Goal: Information Seeking & Learning: Find contact information

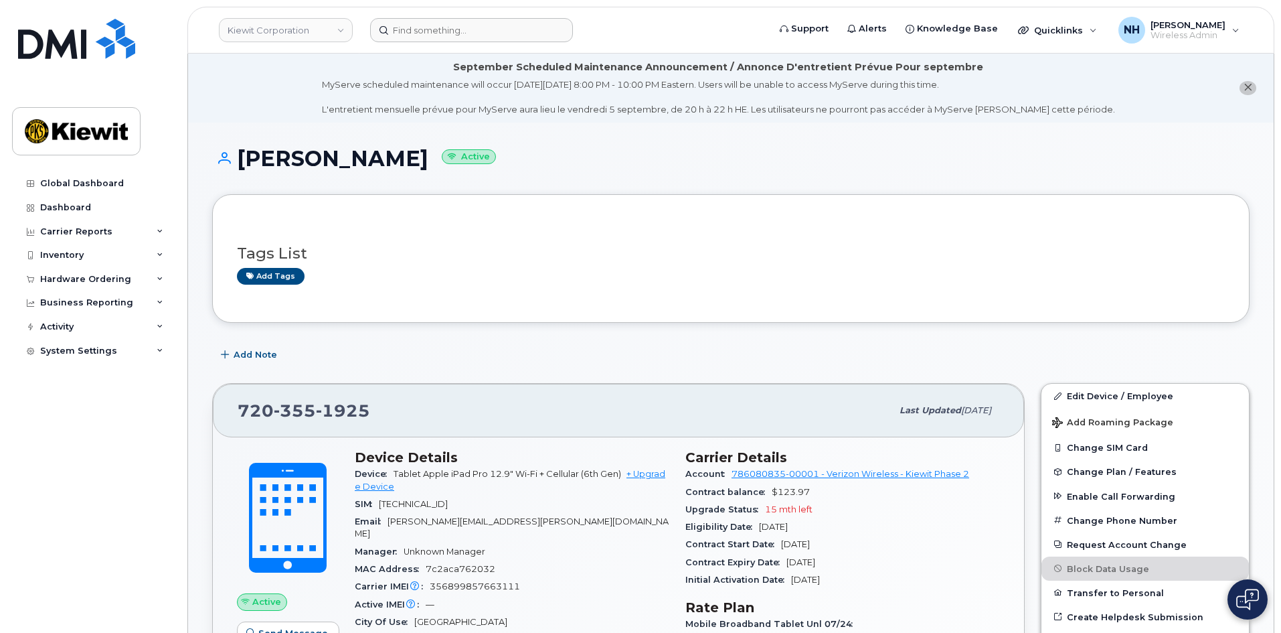
scroll to position [268, 0]
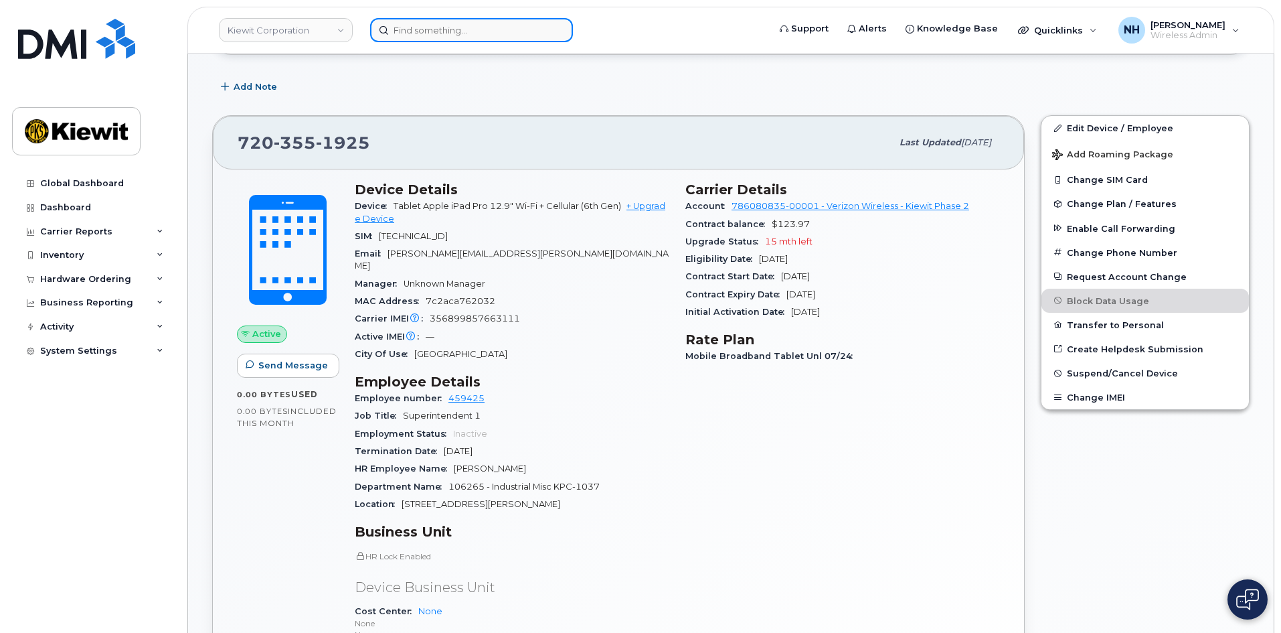
click at [430, 27] on input at bounding box center [471, 30] width 203 height 24
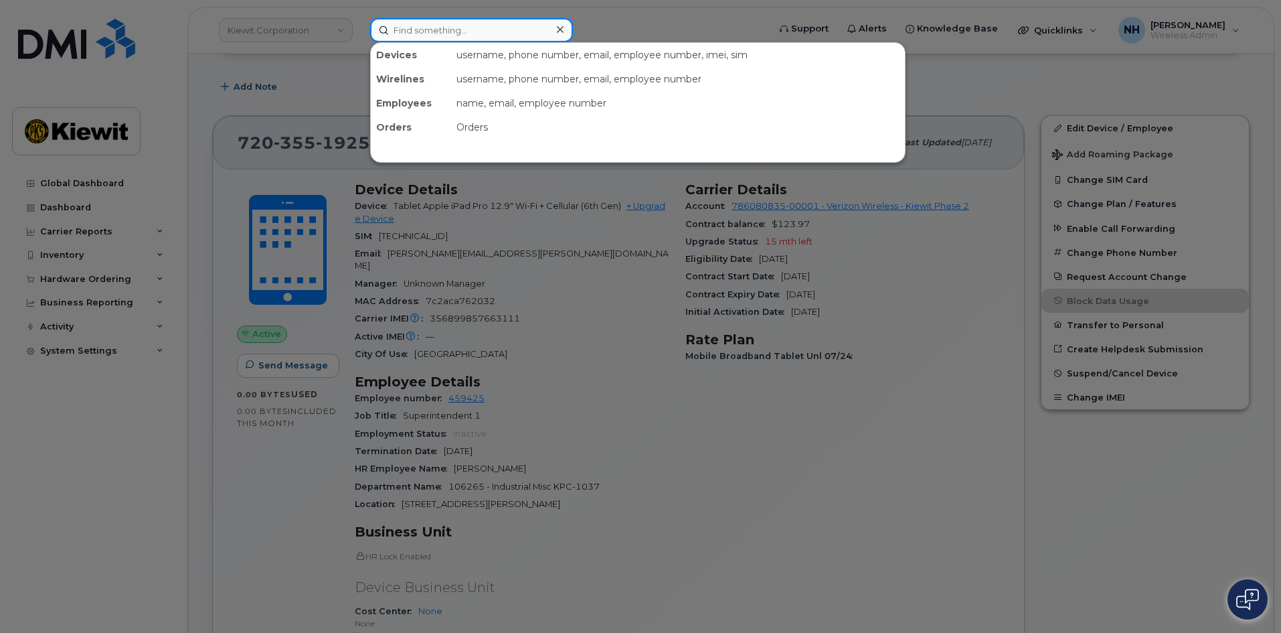
paste input "531949"
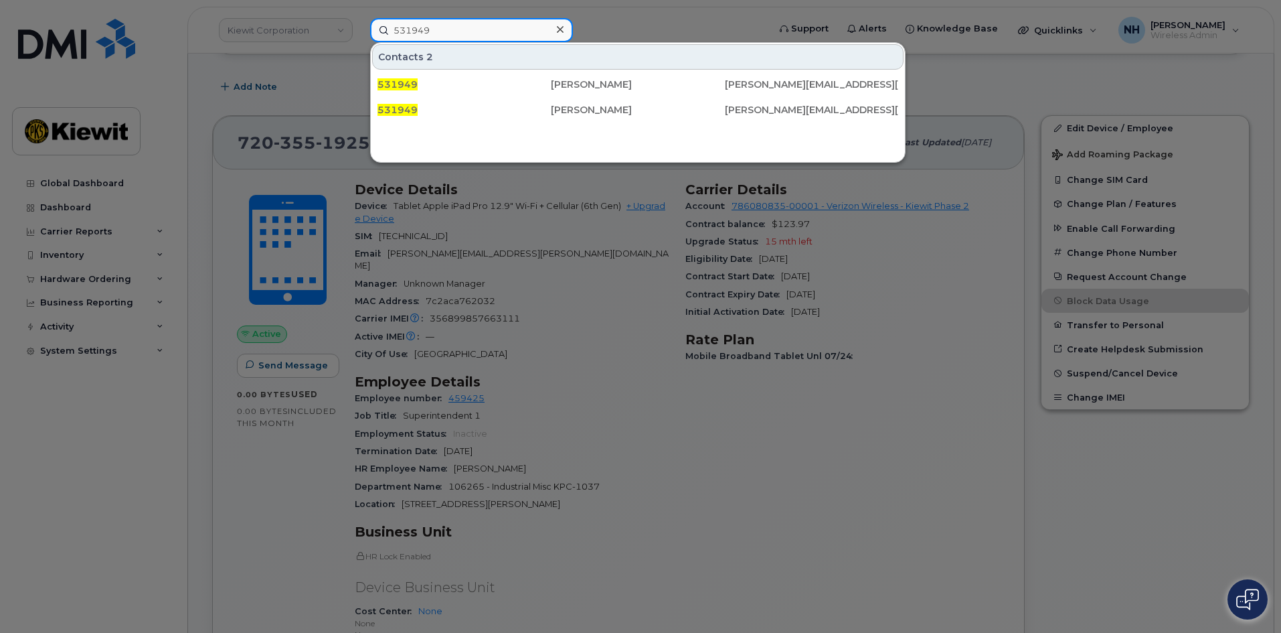
drag, startPoint x: 501, startPoint y: 33, endPoint x: 313, endPoint y: 31, distance: 188.1
click at [359, 31] on div "531949 Contacts 2 531949 Mohammad Mirzaei MOHAMMAD.MIRZAEI@KIEWIT.COM 531949 Mo…" at bounding box center [564, 30] width 411 height 24
paste input "73985"
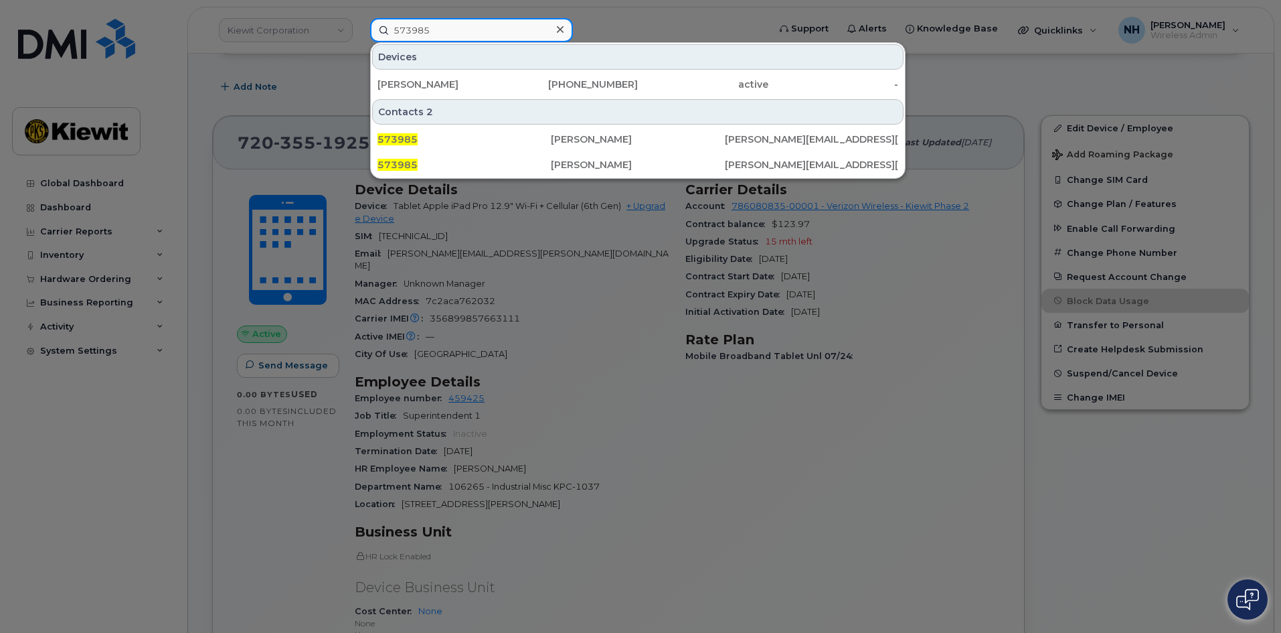
drag, startPoint x: 477, startPoint y: 32, endPoint x: 338, endPoint y: 25, distance: 139.4
click at [359, 27] on div "573985 Devices HARRY SANCHEZ 786-559-8239 active - Contacts 2 573985 Tanner Gaw…" at bounding box center [564, 30] width 411 height 24
paste input "28077"
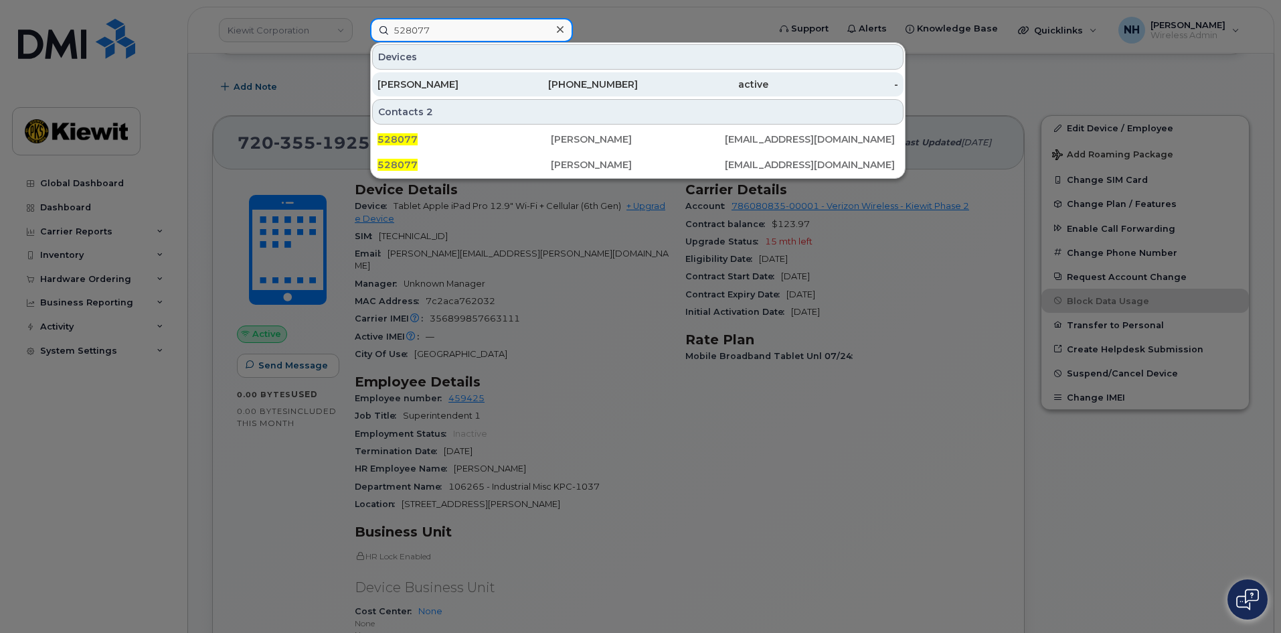
type input "528077"
click at [411, 86] on div "ALEXIS HERNANDEZ" at bounding box center [443, 84] width 131 height 13
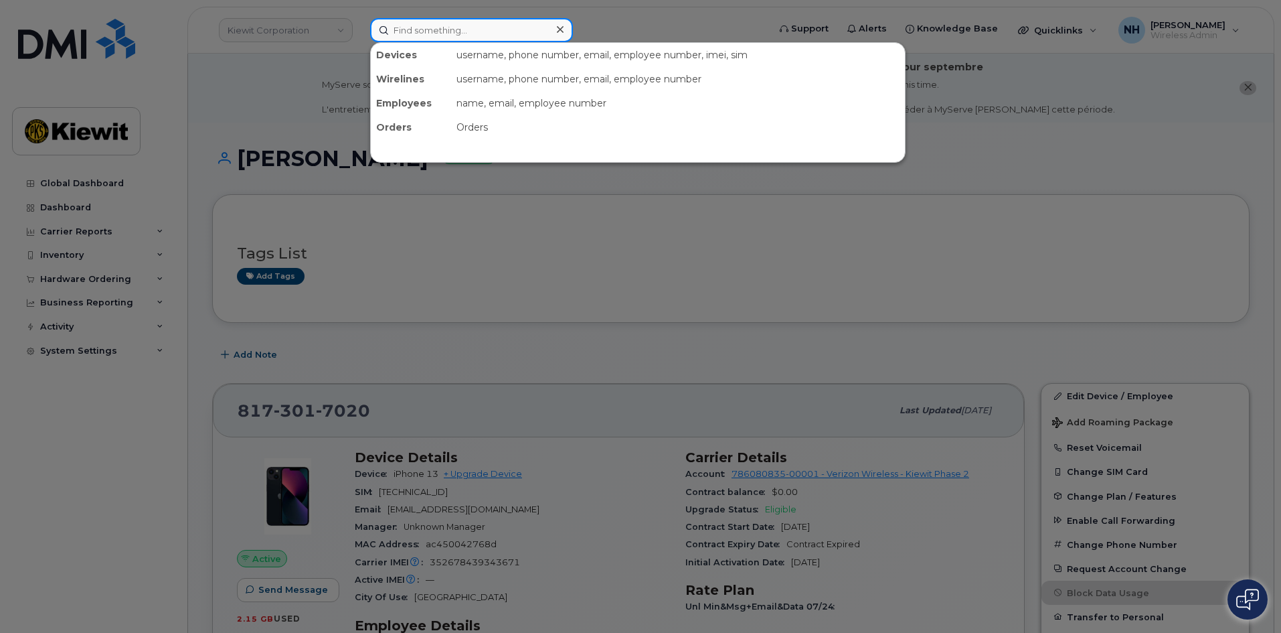
click at [464, 25] on input at bounding box center [471, 30] width 203 height 24
paste input "332565"
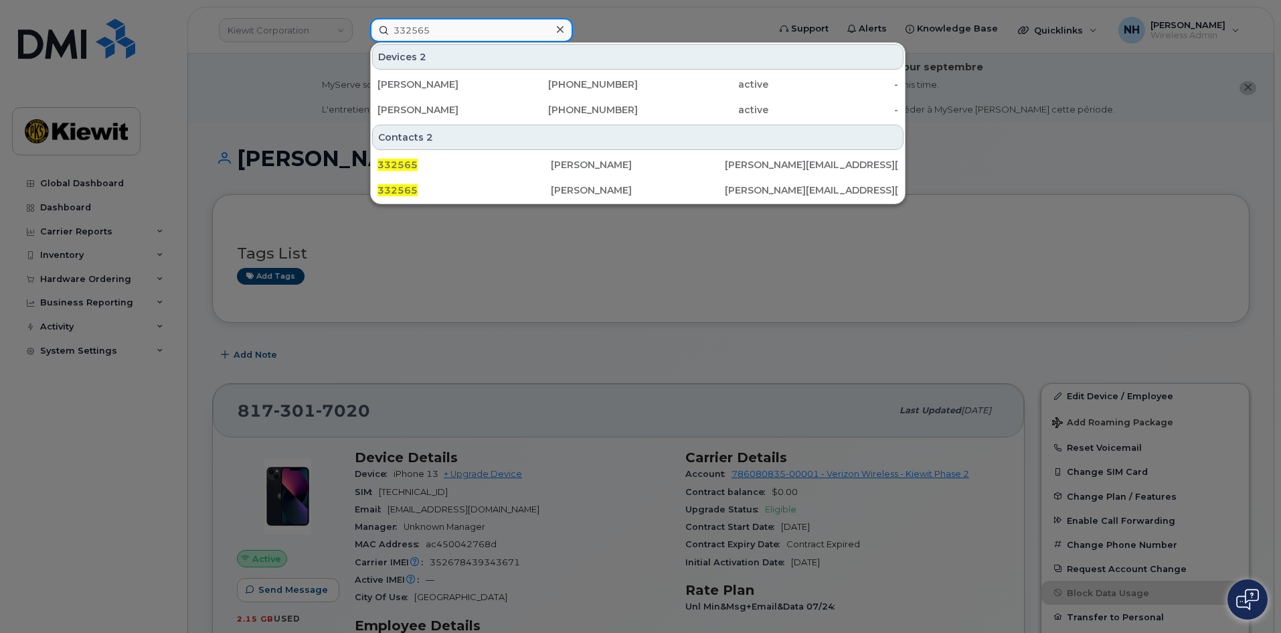
type input "332565"
click at [331, 118] on div at bounding box center [640, 316] width 1281 height 633
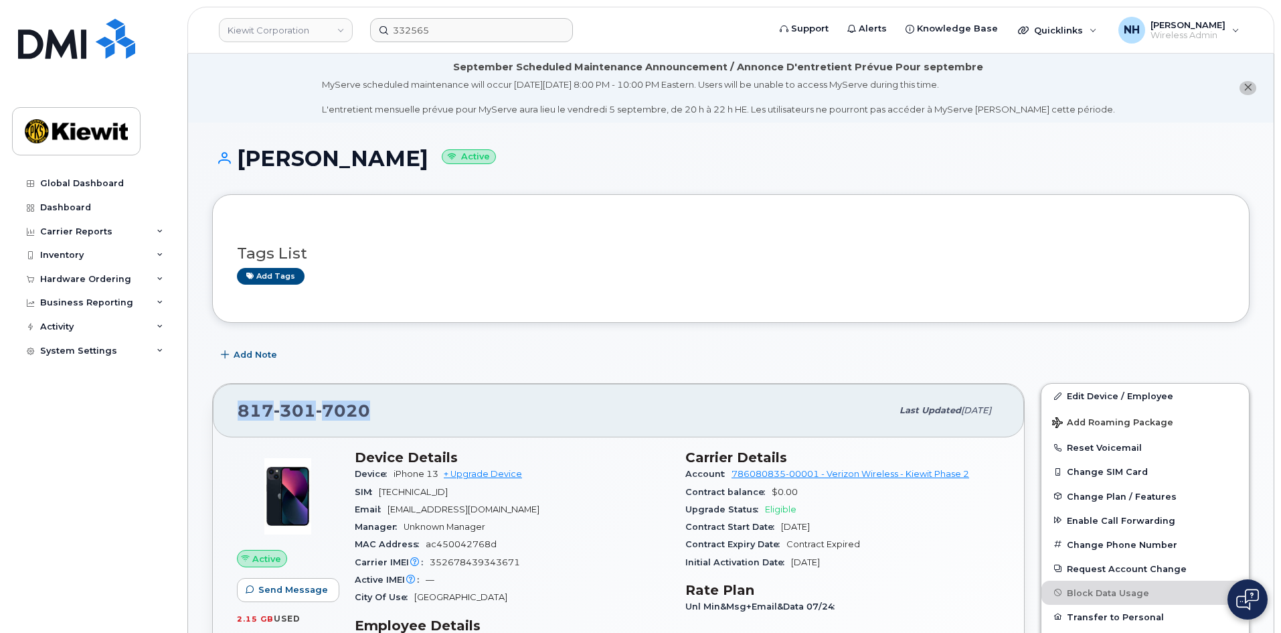
drag, startPoint x: 371, startPoint y: 406, endPoint x: 240, endPoint y: 407, distance: 131.2
click at [240, 407] on div "817 301 7020" at bounding box center [565, 410] width 654 height 28
copy span "817 301 7020"
click at [383, 407] on div "817 301 7020" at bounding box center [565, 410] width 654 height 28
drag, startPoint x: 387, startPoint y: 412, endPoint x: 226, endPoint y: 412, distance: 161.3
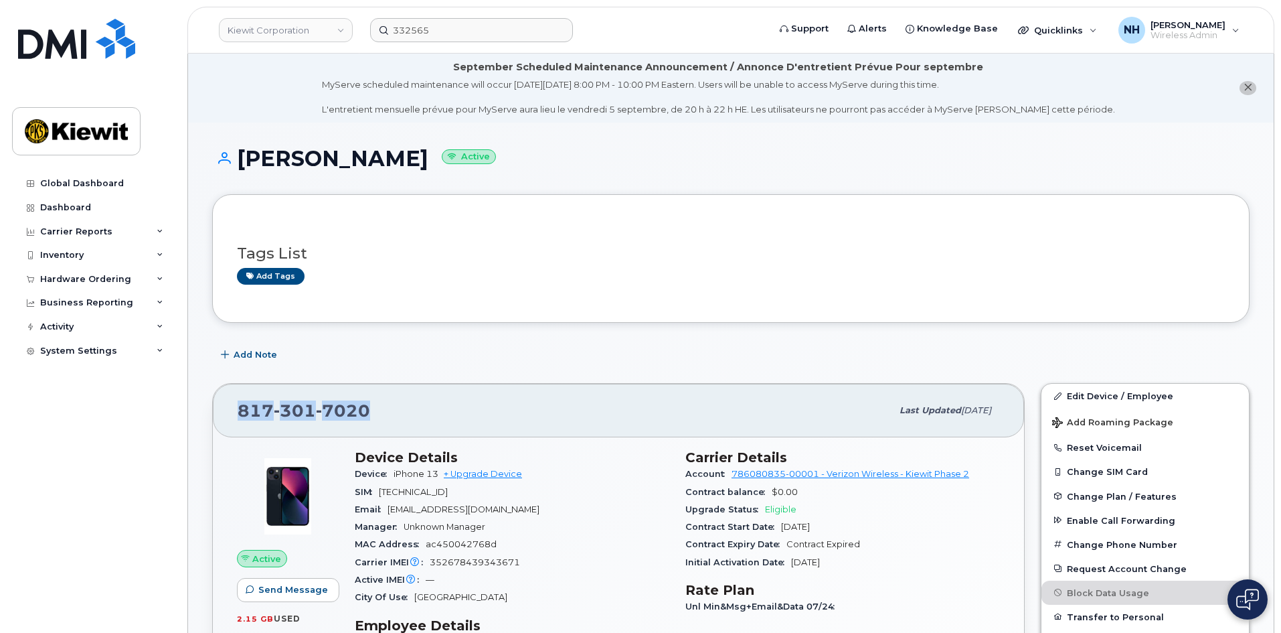
click at [226, 412] on div "817 301 7020 Last updated Jul 31, 2025" at bounding box center [618, 411] width 811 height 54
copy span "817 301 7020"
click at [364, 33] on div "332565" at bounding box center [564, 30] width 411 height 24
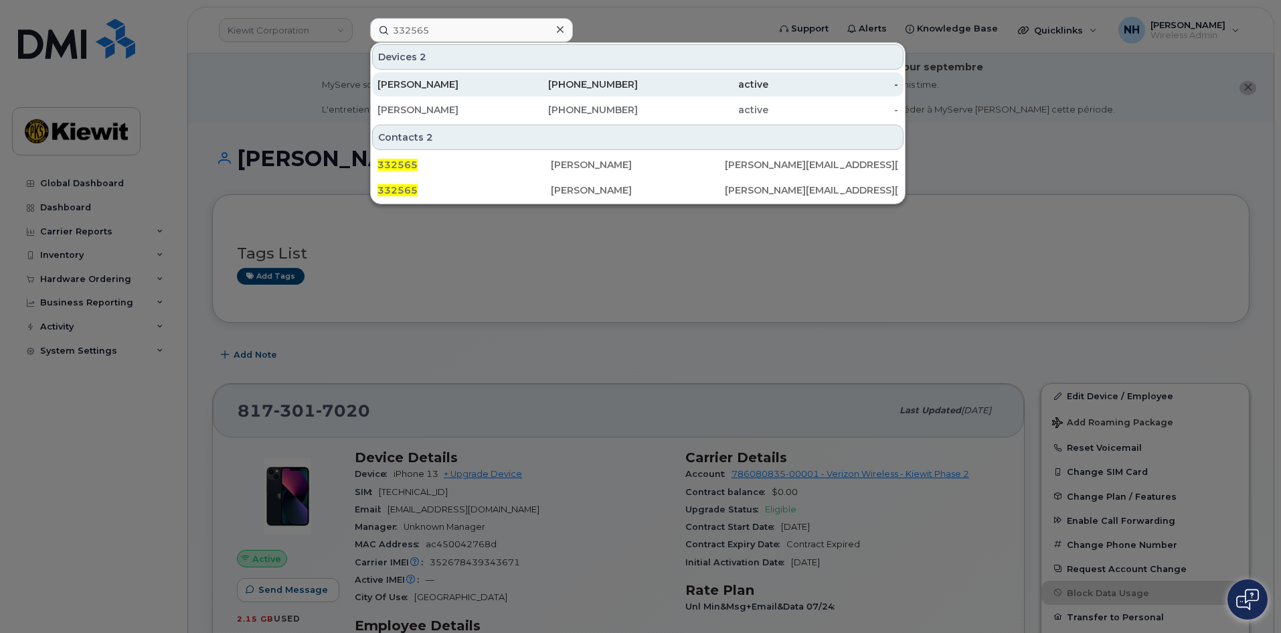
click at [483, 90] on div "[PERSON_NAME]" at bounding box center [443, 84] width 131 height 13
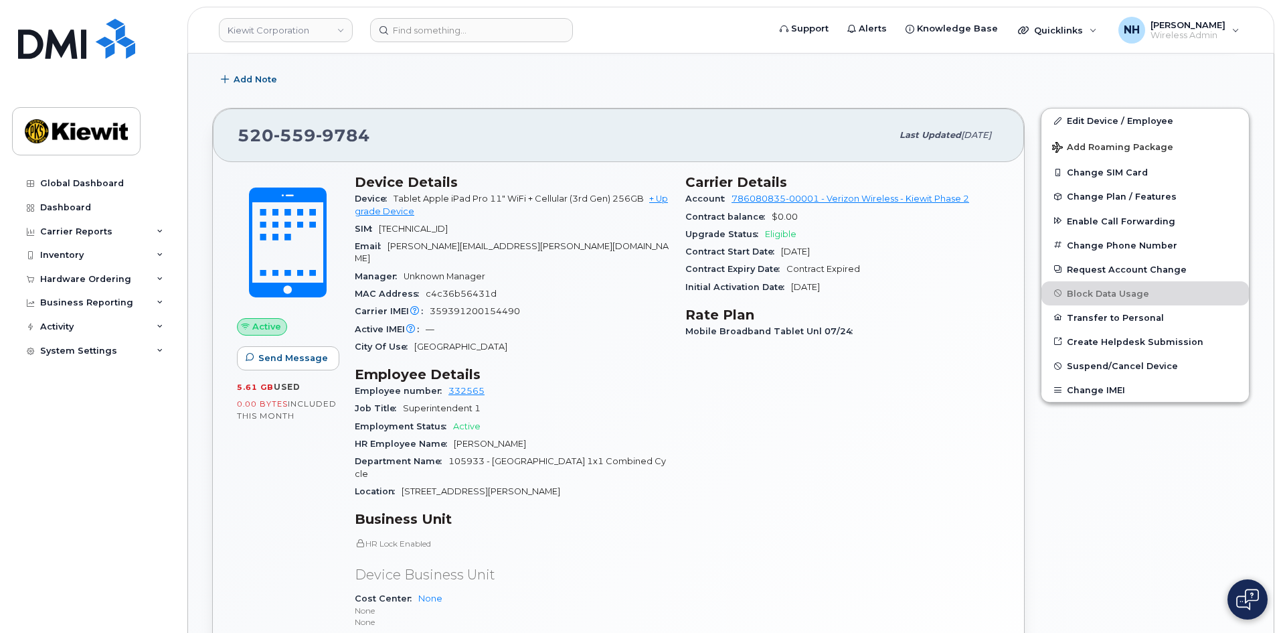
scroll to position [201, 0]
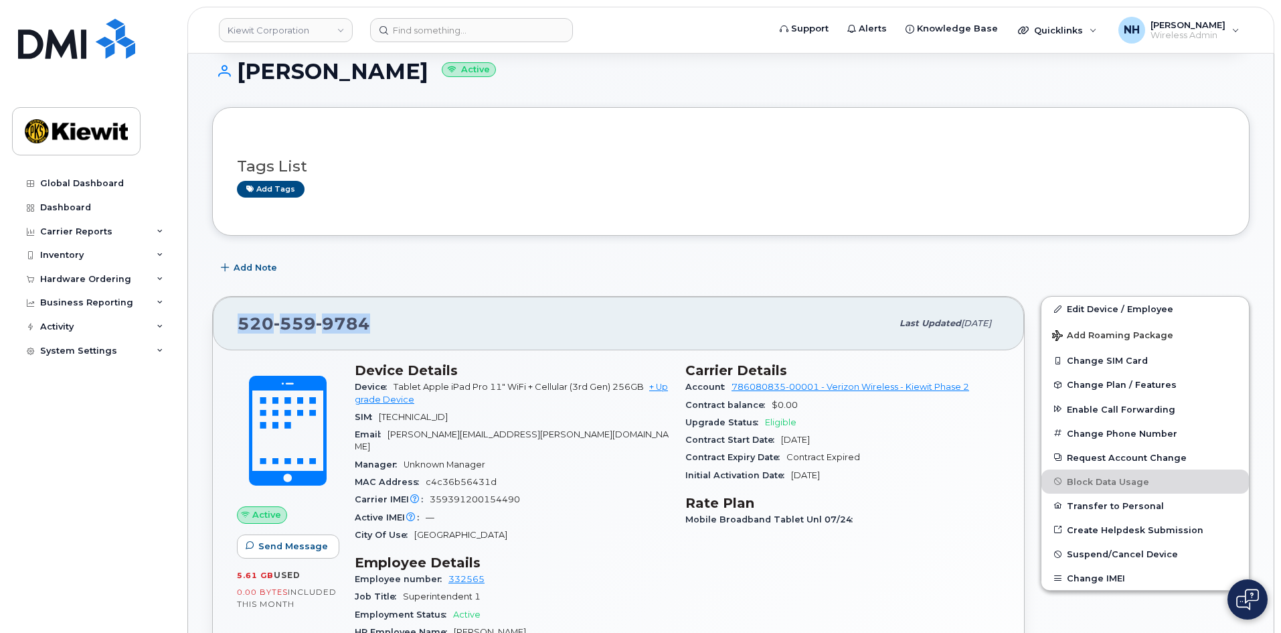
drag, startPoint x: 366, startPoint y: 330, endPoint x: 241, endPoint y: 321, distance: 125.5
click at [241, 321] on div "520 559 9784" at bounding box center [565, 323] width 654 height 28
copy span "520 559 9784"
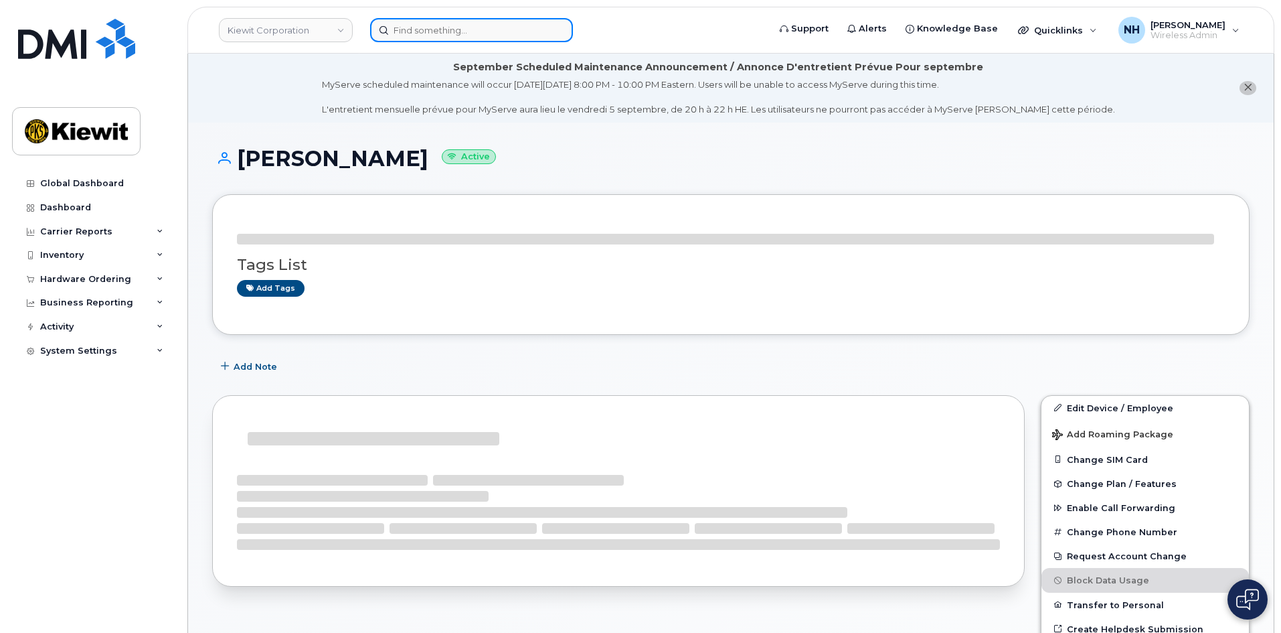
click at [436, 31] on input at bounding box center [471, 30] width 203 height 24
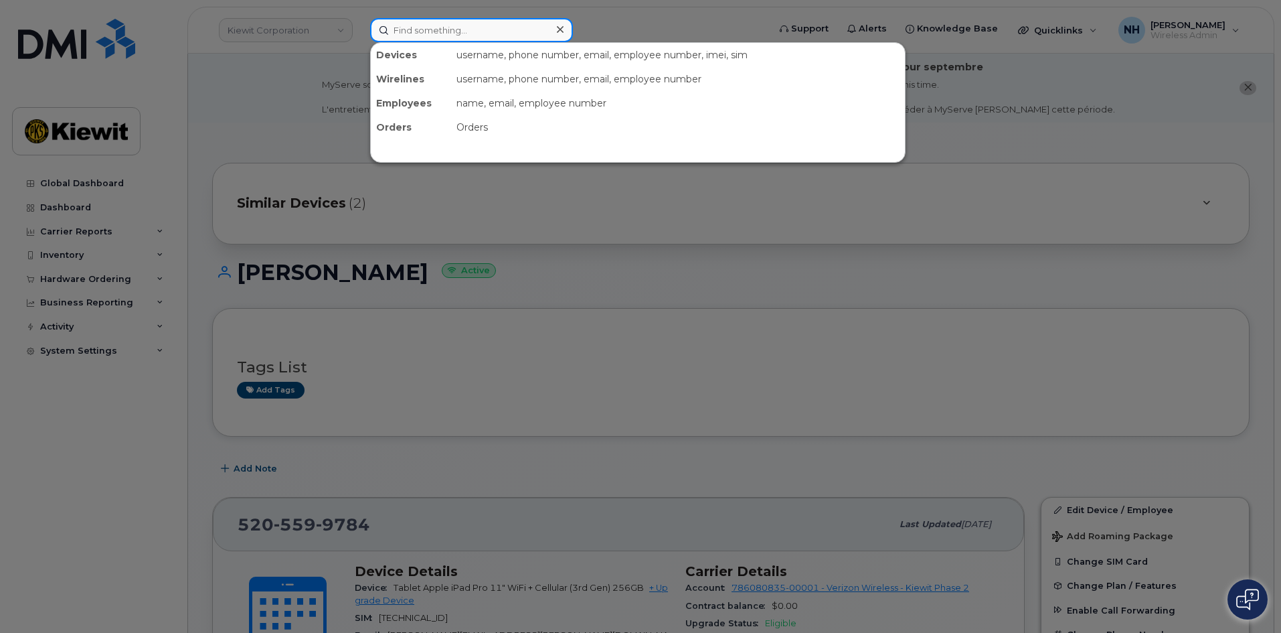
paste input "332565"
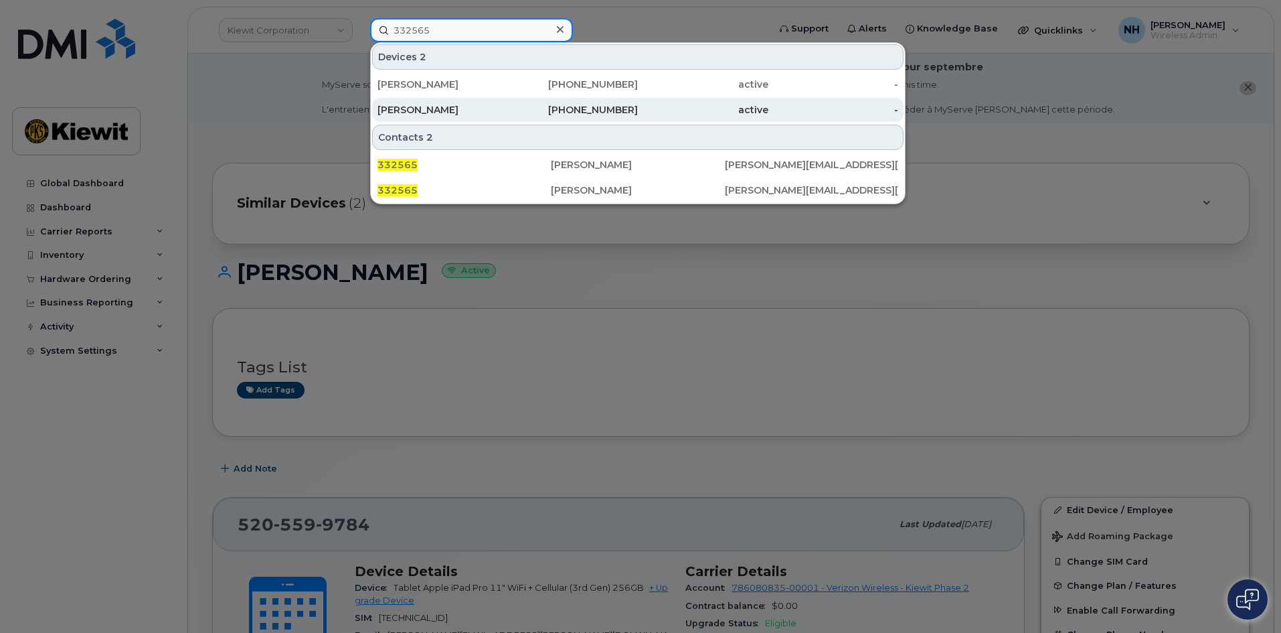
type input "332565"
click at [508, 103] on div "[PERSON_NAME]" at bounding box center [573, 110] width 131 height 24
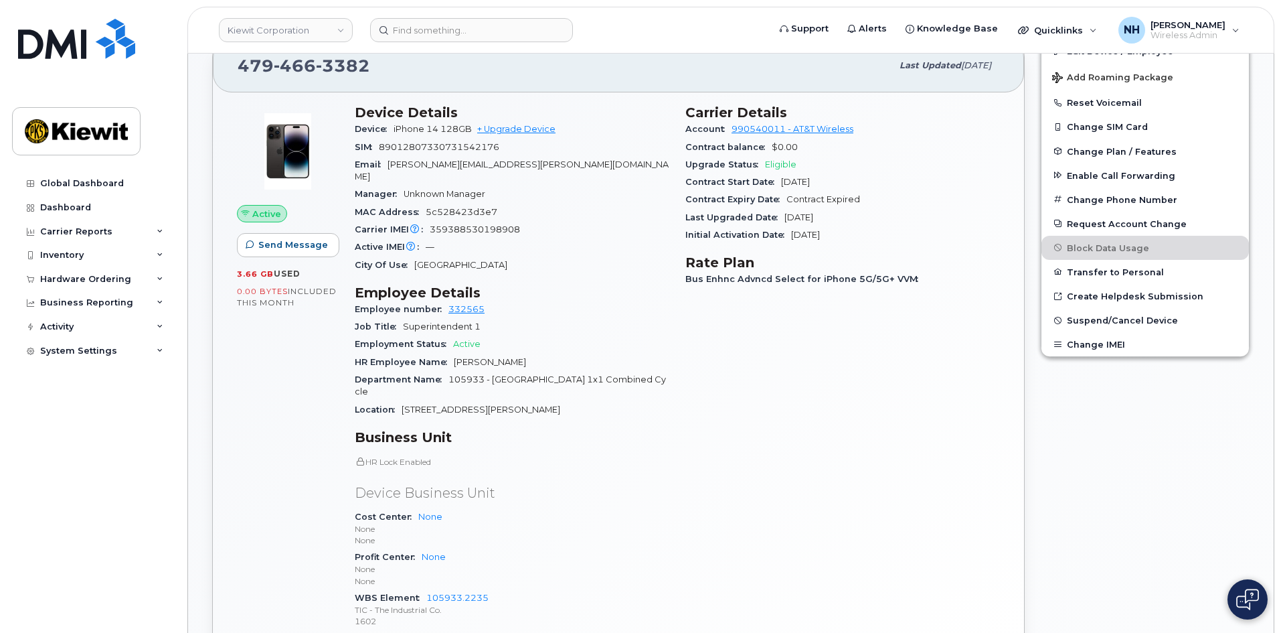
scroll to position [268, 0]
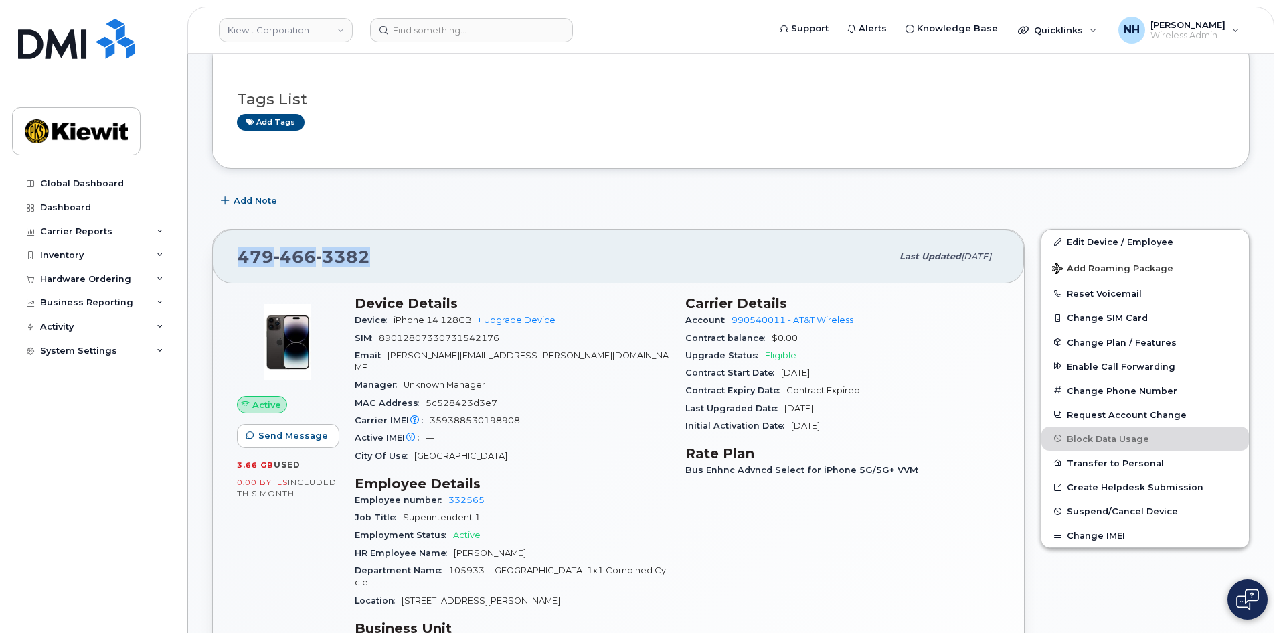
drag, startPoint x: 369, startPoint y: 258, endPoint x: 236, endPoint y: 258, distance: 133.2
click at [236, 258] on div "[PHONE_NUMBER] Last updated [DATE]" at bounding box center [618, 257] width 811 height 54
copy span "[PHONE_NUMBER]"
